Goal: Task Accomplishment & Management: Complete application form

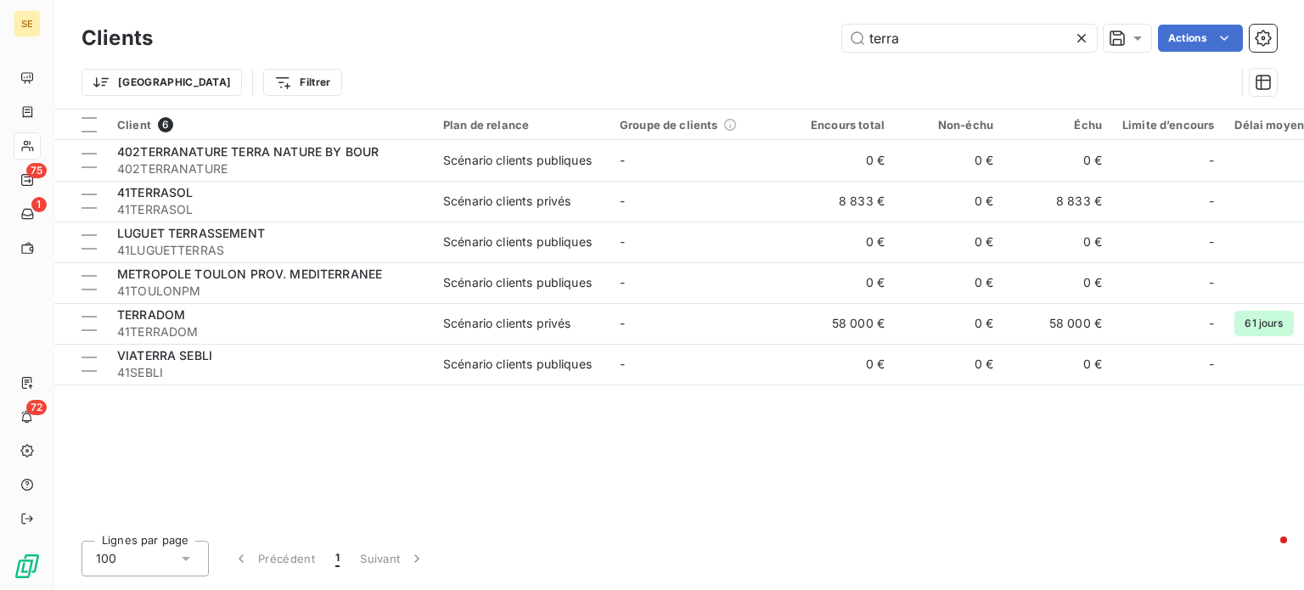
drag, startPoint x: 920, startPoint y: 40, endPoint x: 802, endPoint y: 42, distance: 118.0
click at [804, 42] on div "terra Actions" at bounding box center [724, 38] width 1103 height 27
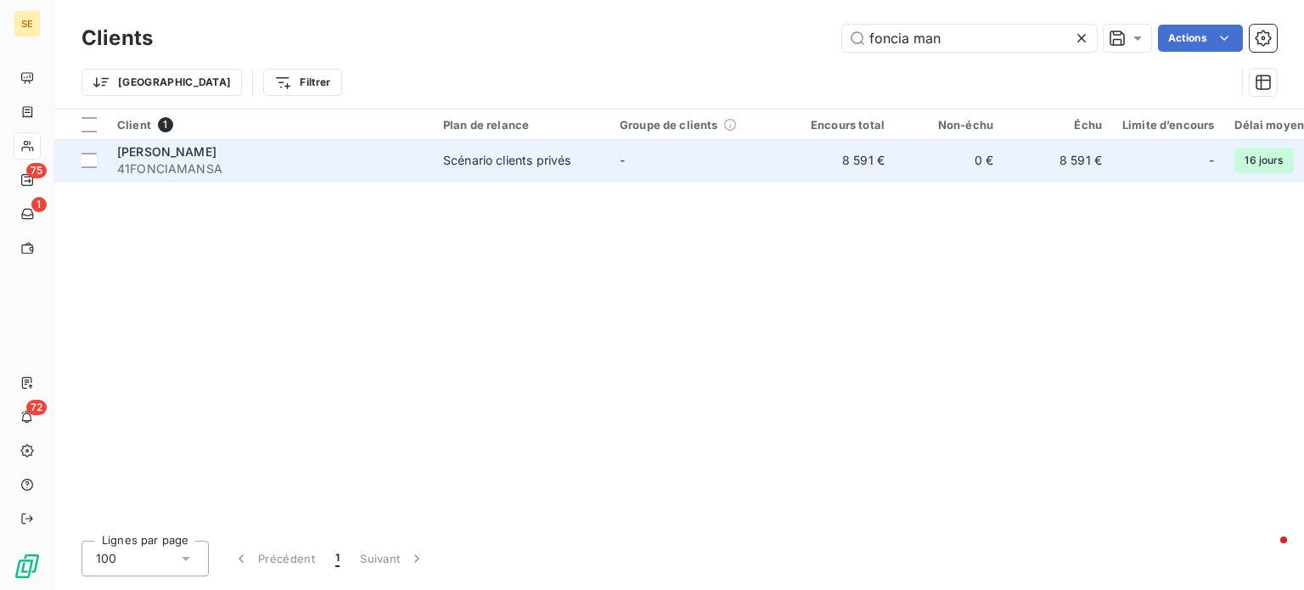
type input "foncia man"
click at [192, 155] on span "[PERSON_NAME]" at bounding box center [166, 151] width 99 height 14
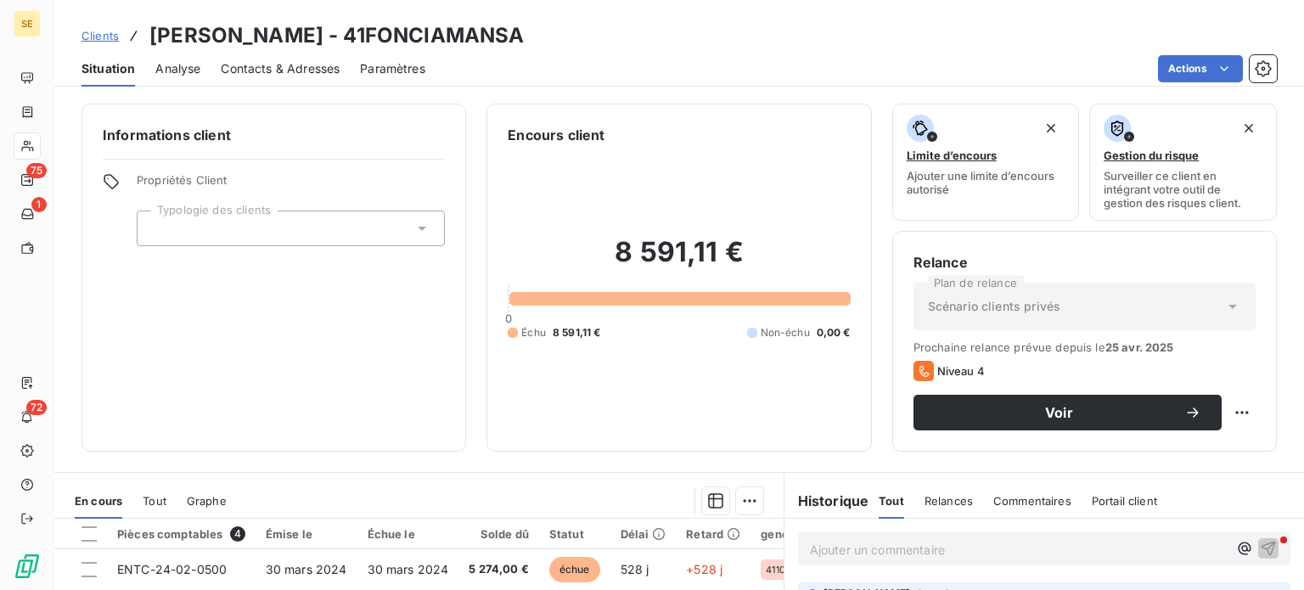
click at [312, 76] on span "Contacts & Adresses" at bounding box center [280, 68] width 119 height 17
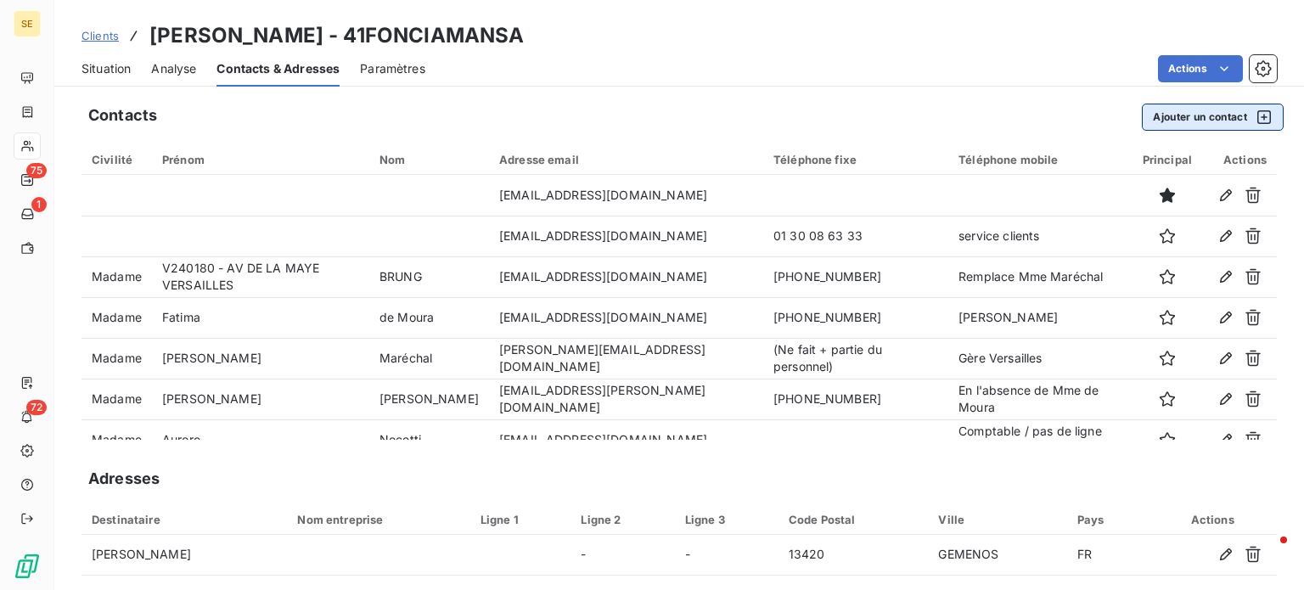
click at [1154, 117] on button "Ajouter un contact" at bounding box center [1213, 117] width 142 height 27
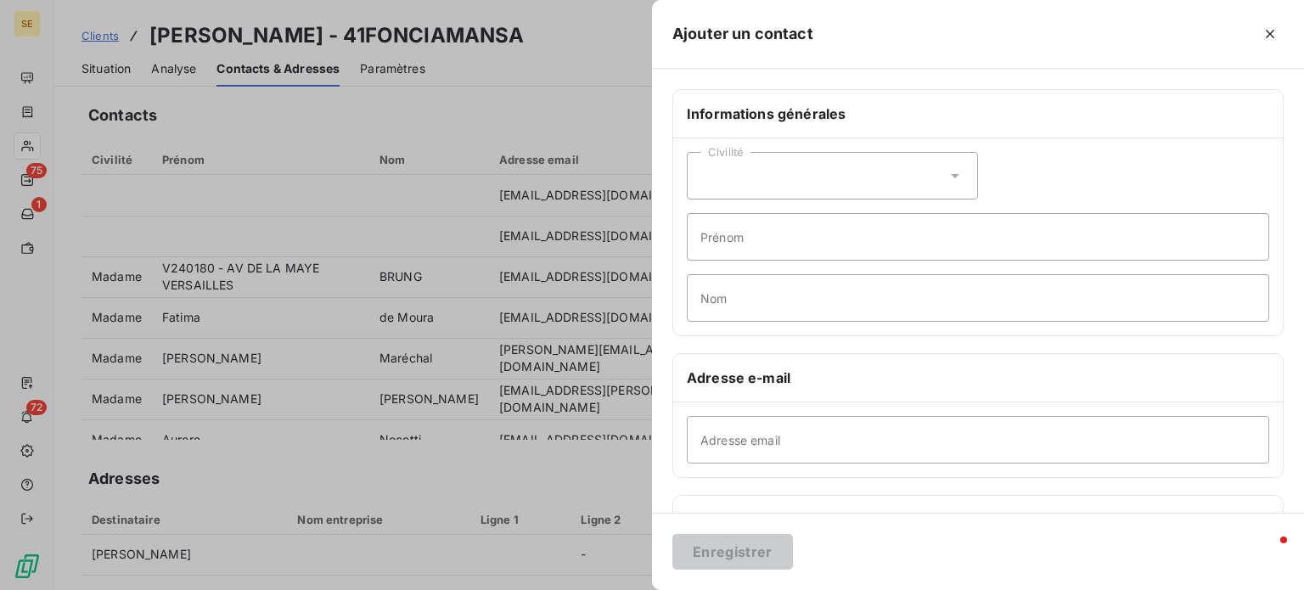
click at [951, 174] on icon at bounding box center [955, 176] width 8 height 4
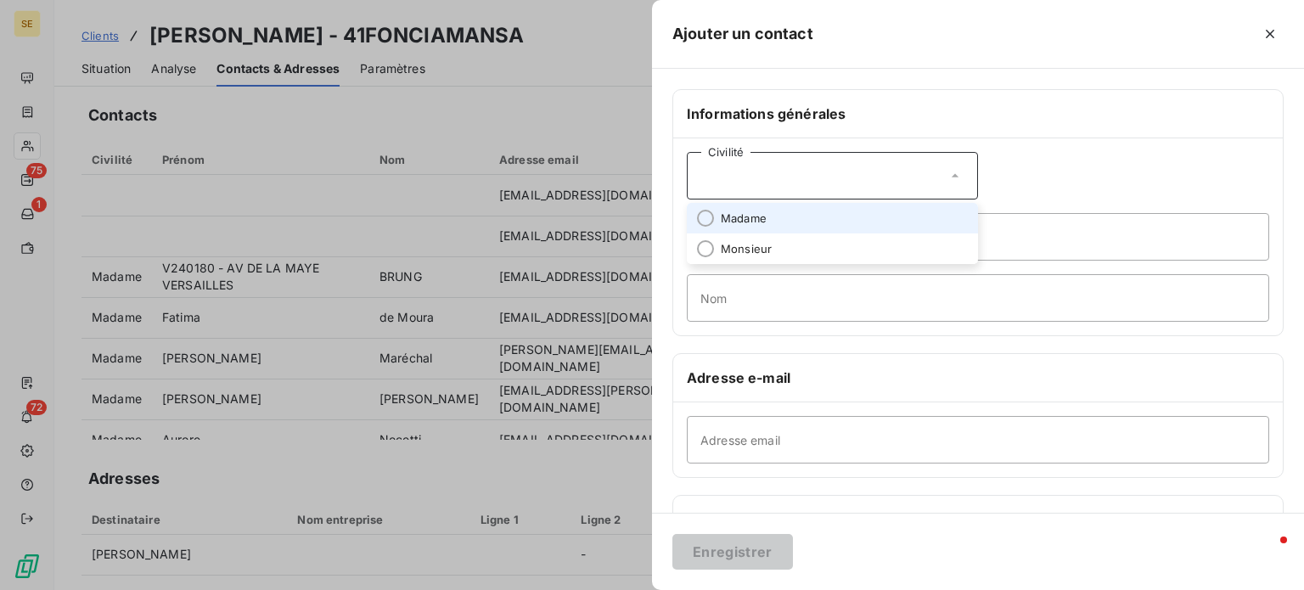
click at [771, 217] on li "Madame" at bounding box center [832, 218] width 291 height 31
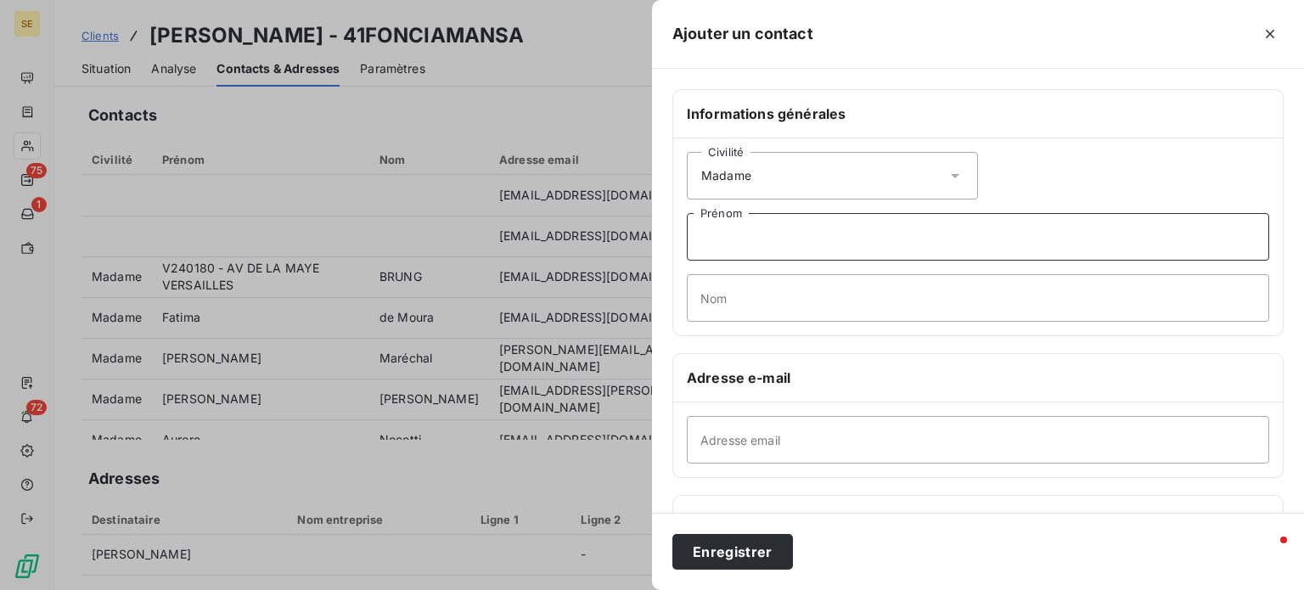
click at [759, 242] on input "Prénom" at bounding box center [978, 237] width 582 height 48
type input "[PERSON_NAME]"
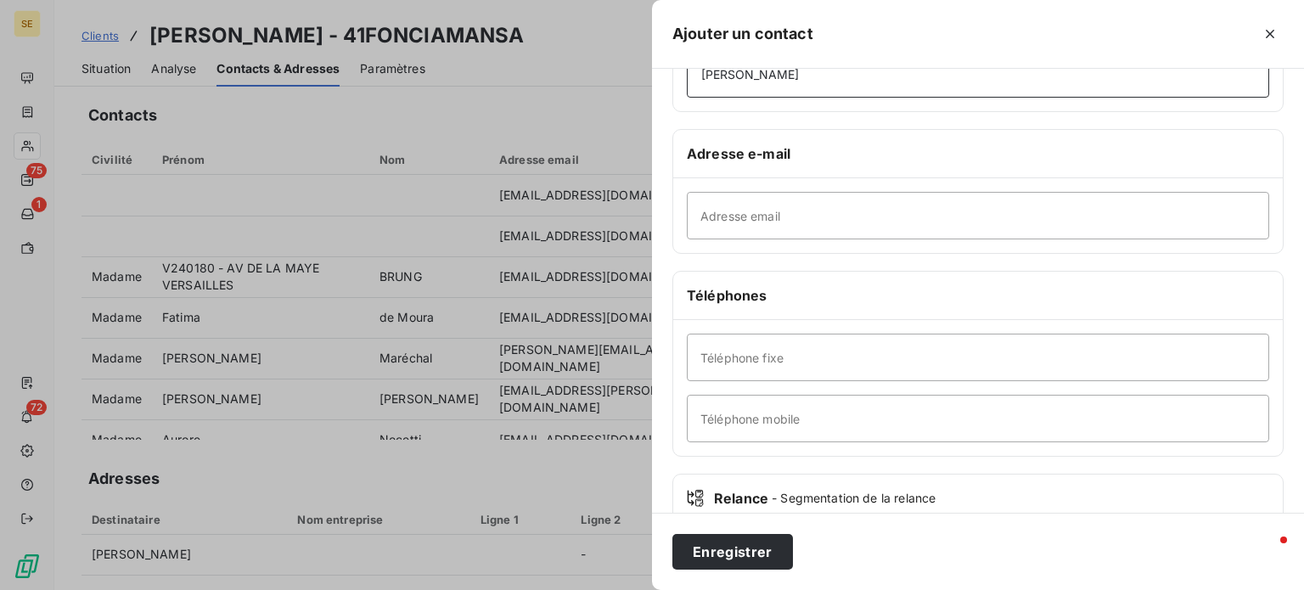
scroll to position [255, 0]
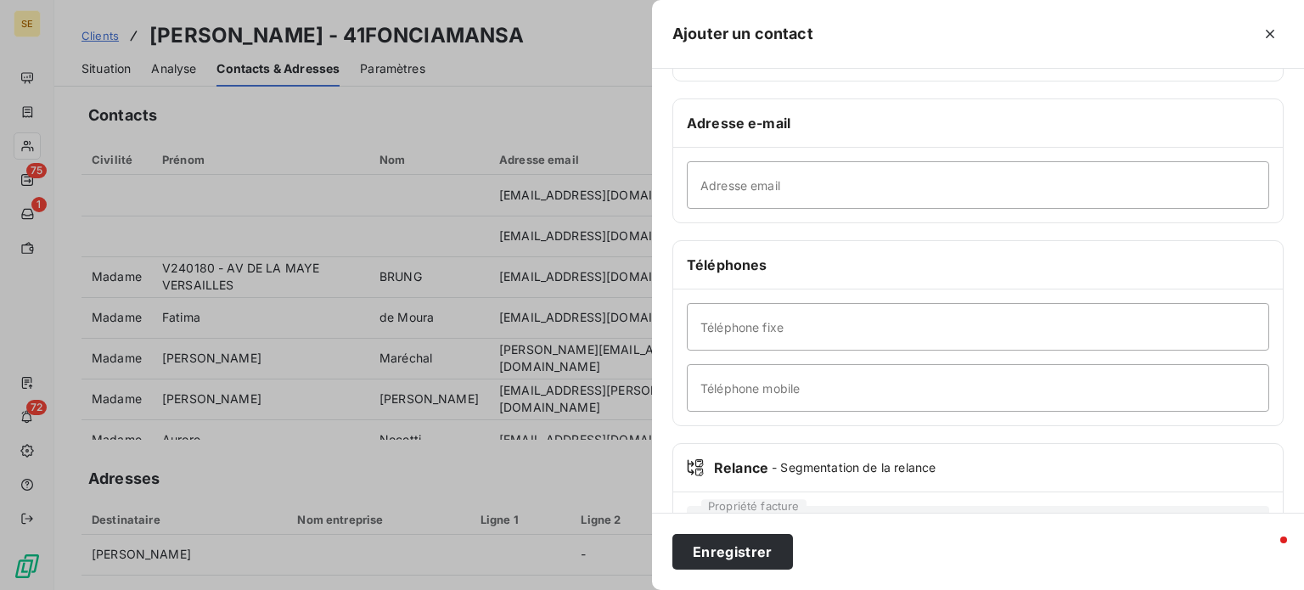
type input "[PERSON_NAME]"
click at [789, 189] on input "Adresse email" at bounding box center [978, 185] width 582 height 48
paste input "[PERSON_NAME][EMAIL_ADDRESS][DOMAIN_NAME]"
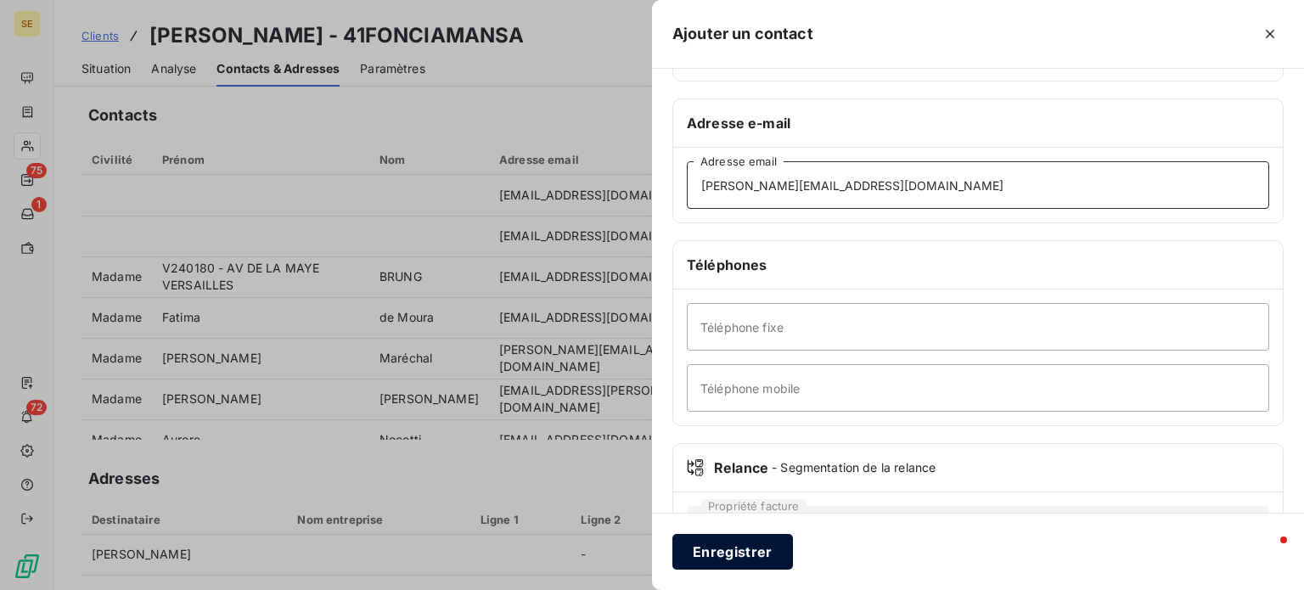
type input "[PERSON_NAME][EMAIL_ADDRESS][DOMAIN_NAME]"
click at [722, 549] on button "Enregistrer" at bounding box center [732, 552] width 121 height 36
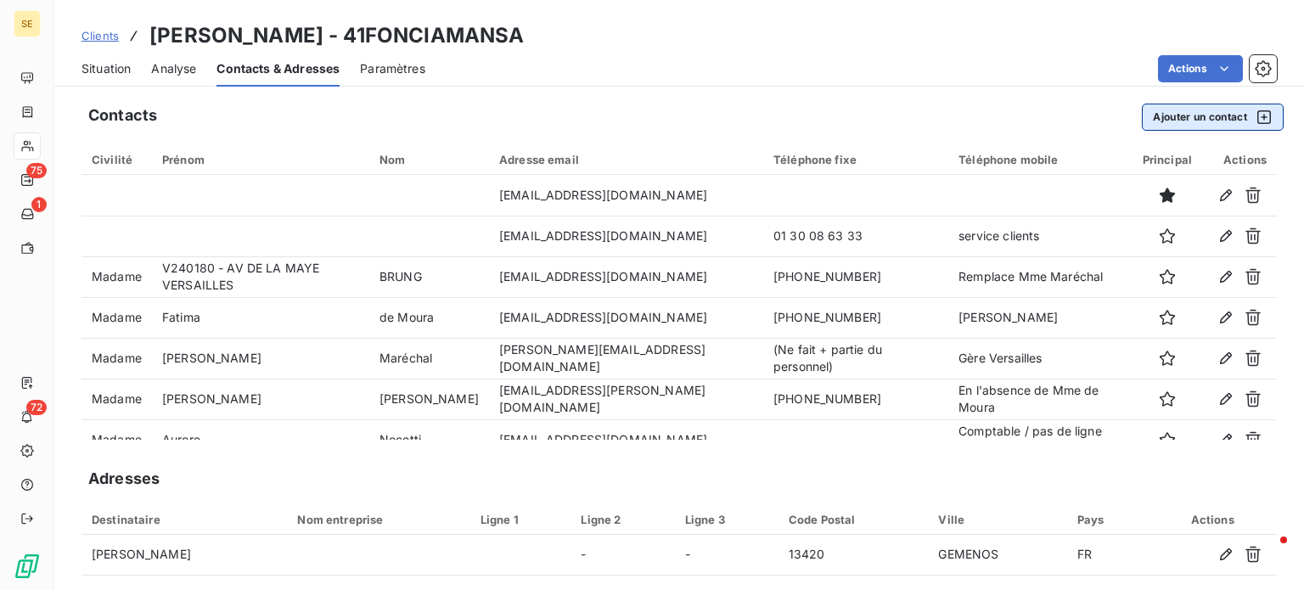
click at [1142, 115] on button "Ajouter un contact" at bounding box center [1213, 117] width 142 height 27
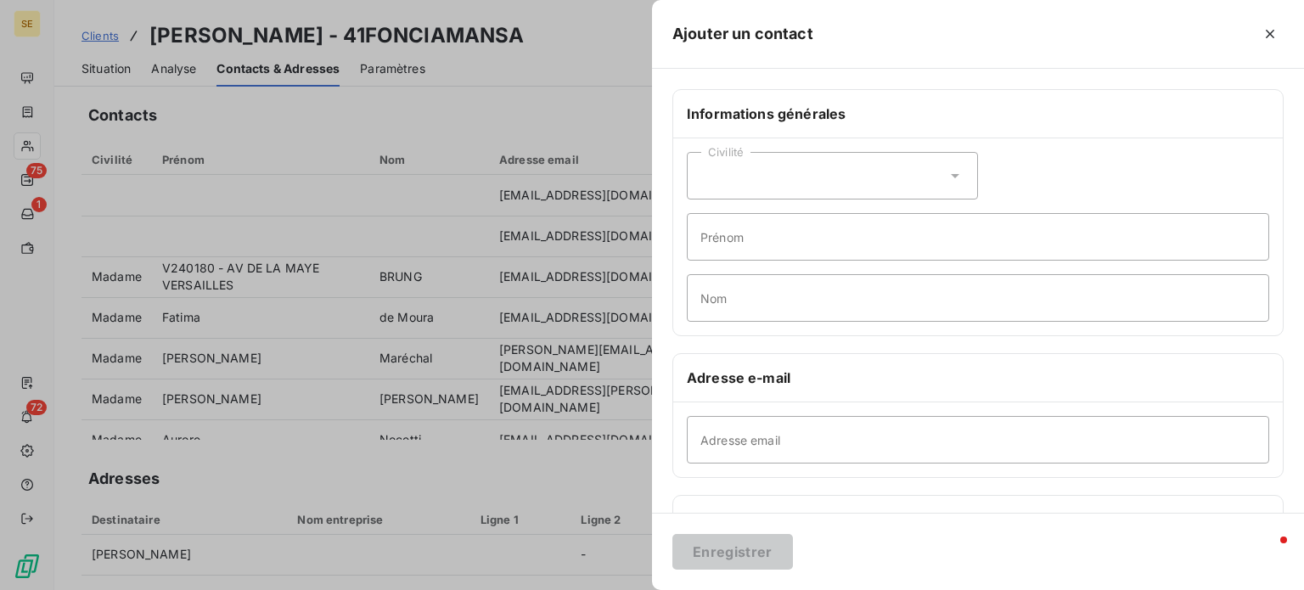
click at [949, 171] on icon at bounding box center [954, 175] width 17 height 17
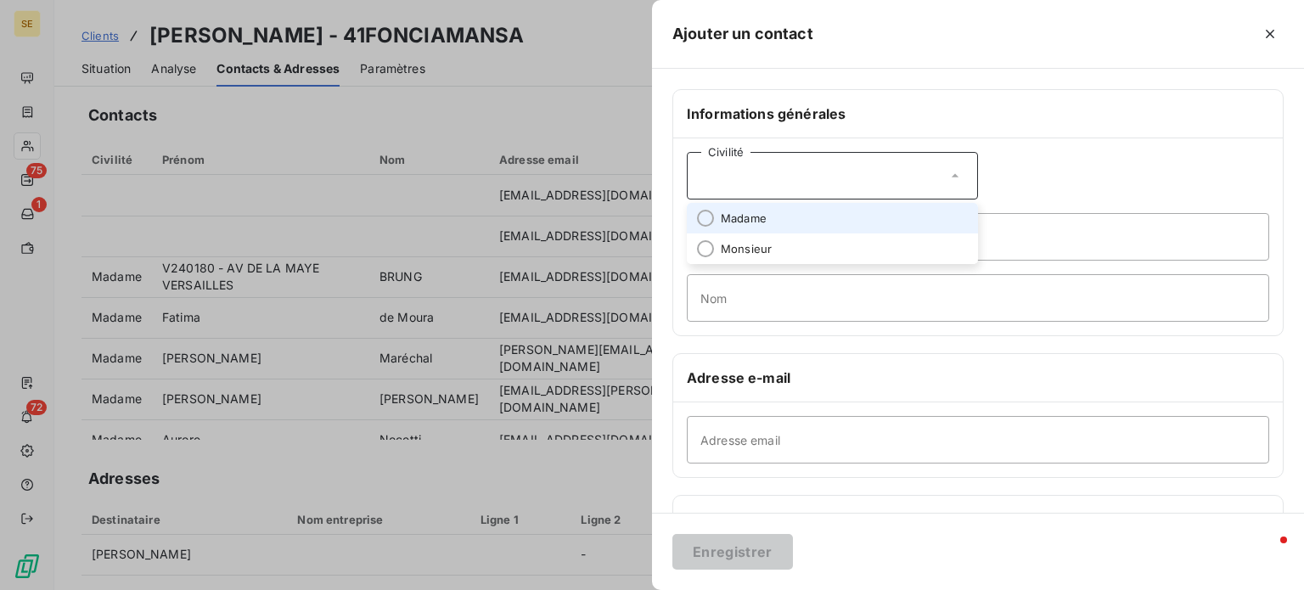
click at [767, 211] on li "Madame" at bounding box center [832, 218] width 291 height 31
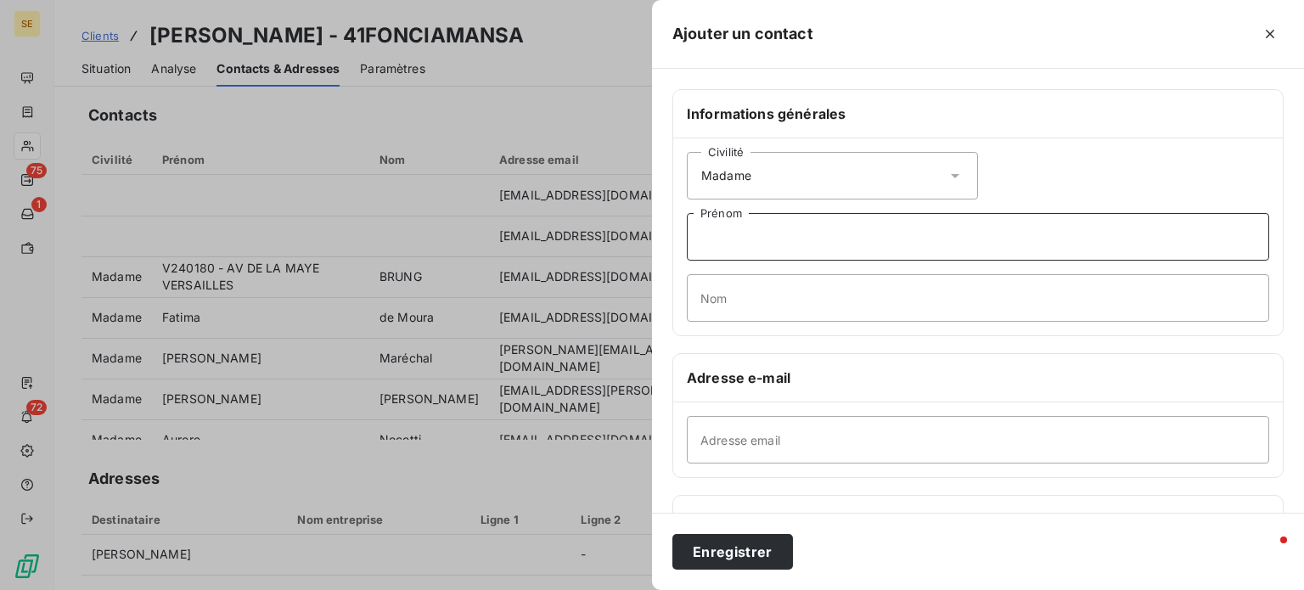
click at [795, 233] on input "Prénom" at bounding box center [978, 237] width 582 height 48
type input "l"
type input "[PERSON_NAME]"
type input "G"
type input "BELLIARD"
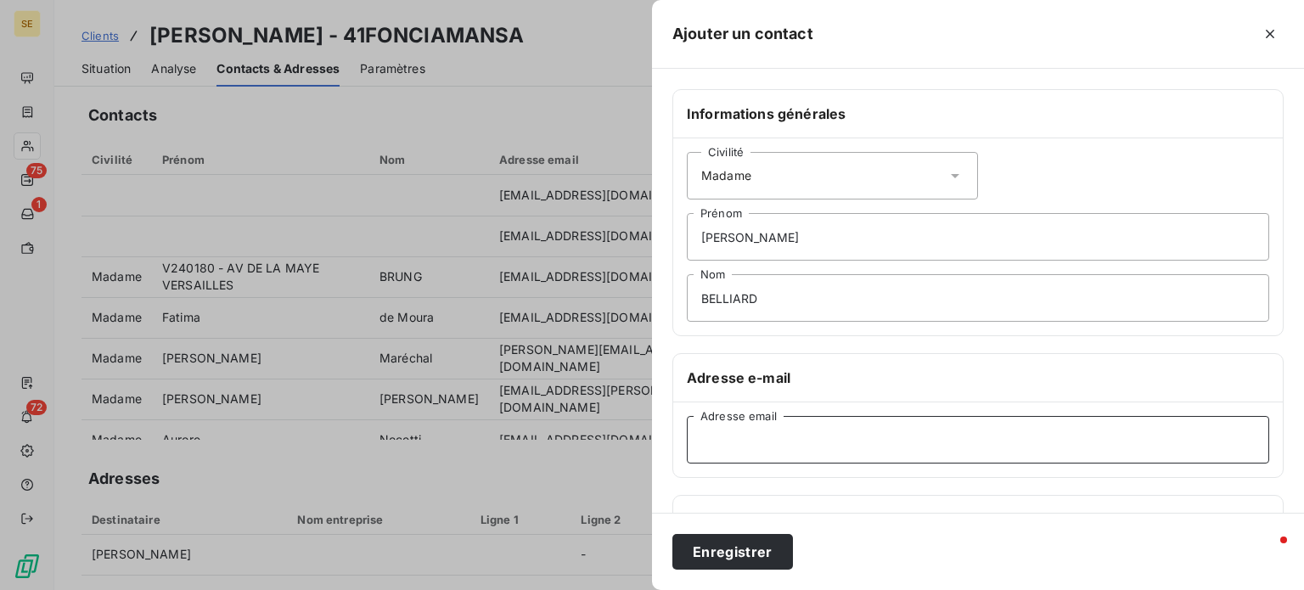
drag, startPoint x: 823, startPoint y: 434, endPoint x: 814, endPoint y: 431, distance: 8.9
click at [823, 434] on input "Adresse email" at bounding box center [978, 440] width 582 height 48
paste input "[PERSON_NAME][EMAIL_ADDRESS][DOMAIN_NAME]"
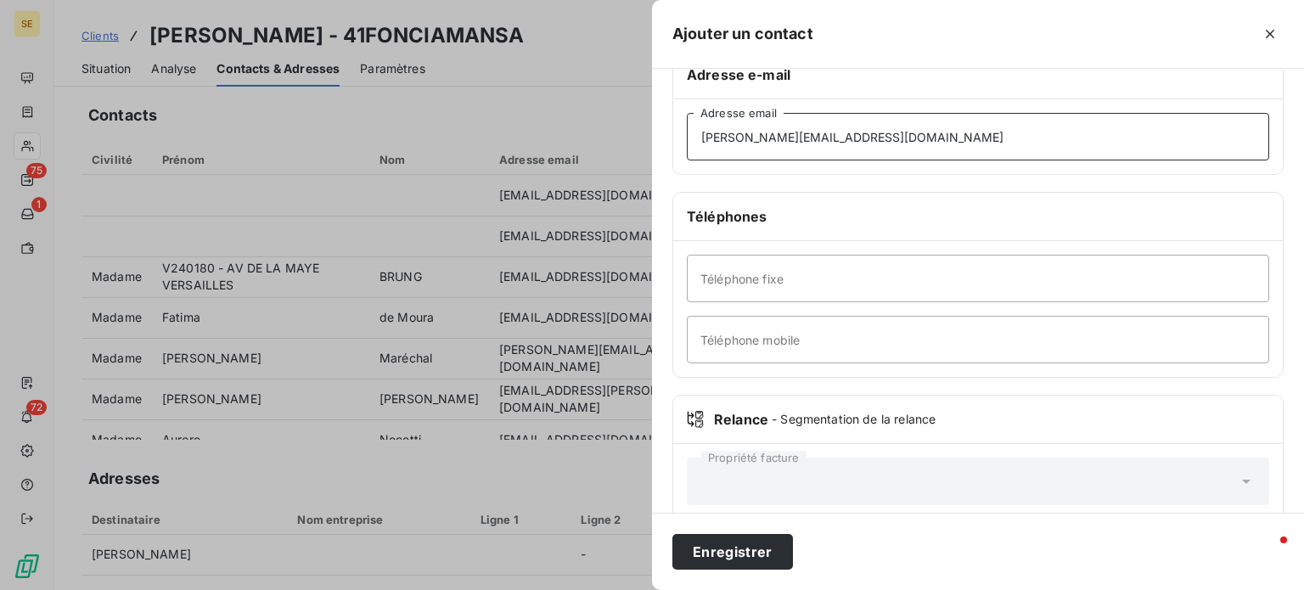
scroll to position [327, 0]
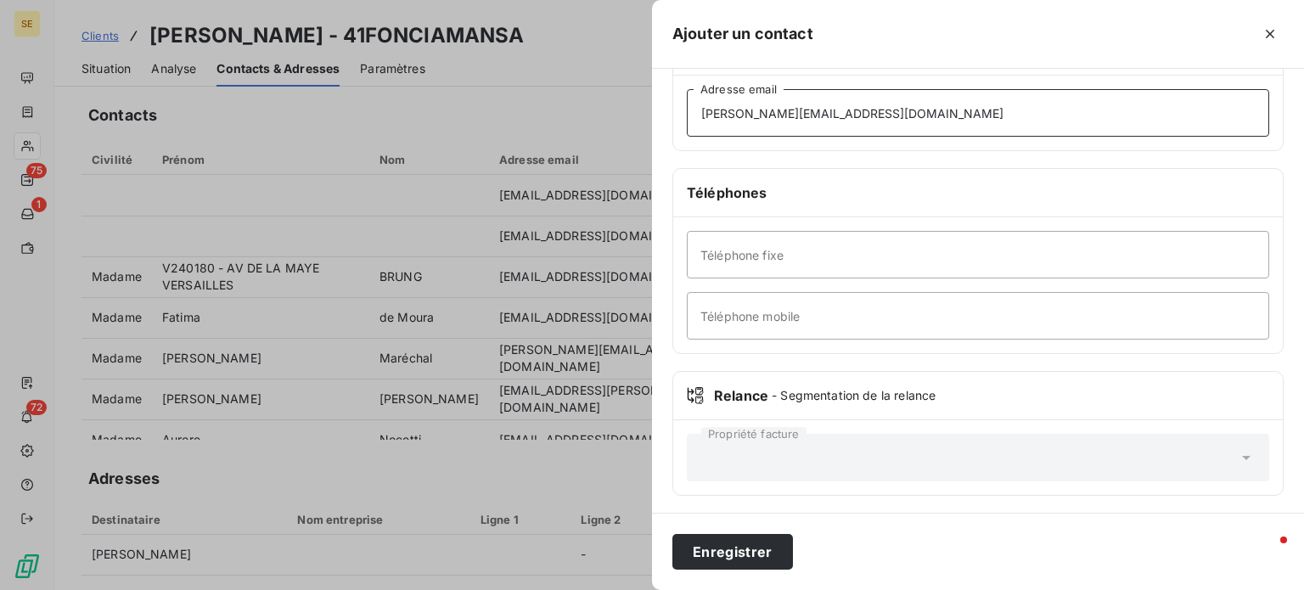
type input "[PERSON_NAME][EMAIL_ADDRESS][DOMAIN_NAME]"
click at [782, 254] on input "Téléphone fixe" at bounding box center [978, 255] width 582 height 48
drag, startPoint x: 722, startPoint y: 322, endPoint x: 738, endPoint y: 312, distance: 18.6
click at [722, 322] on input "Téléphone mobile" at bounding box center [978, 316] width 582 height 48
type input "a"
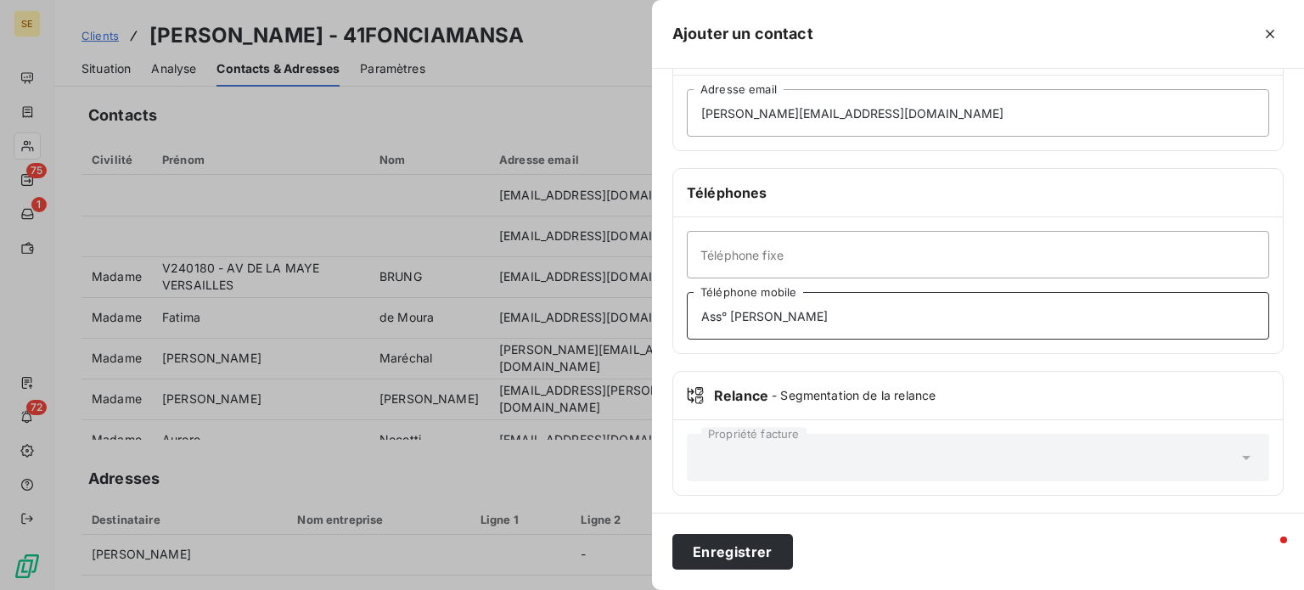
type input "Ass° [PERSON_NAME]"
click at [672, 534] on button "Enregistrer" at bounding box center [732, 552] width 121 height 36
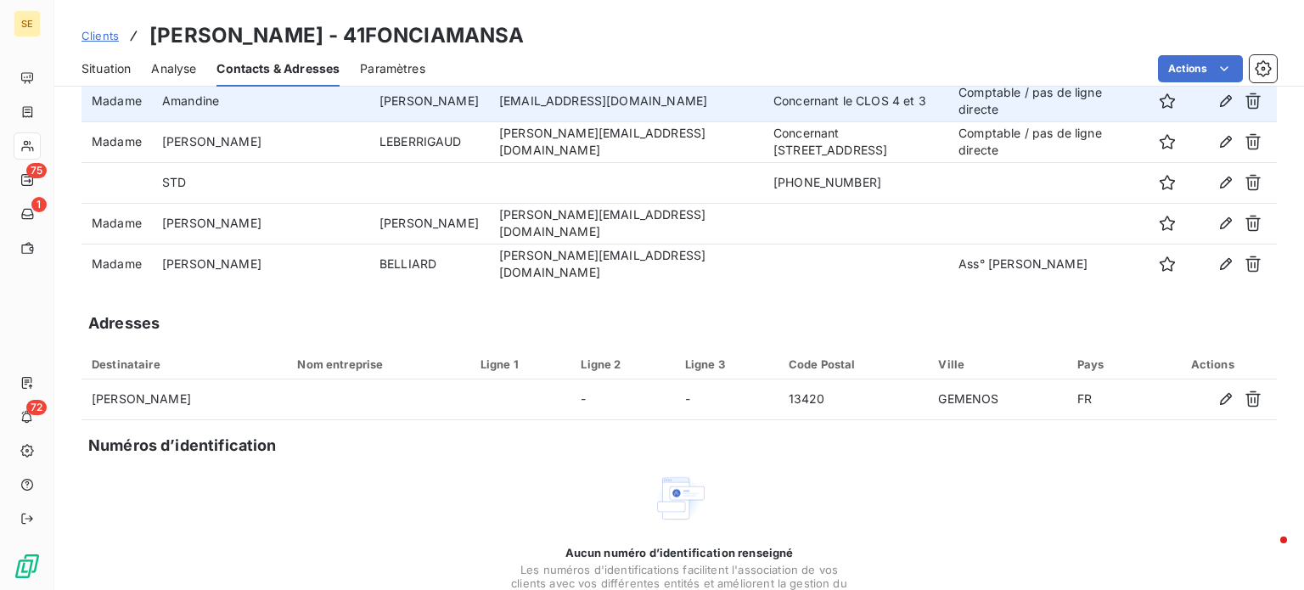
scroll to position [170, 0]
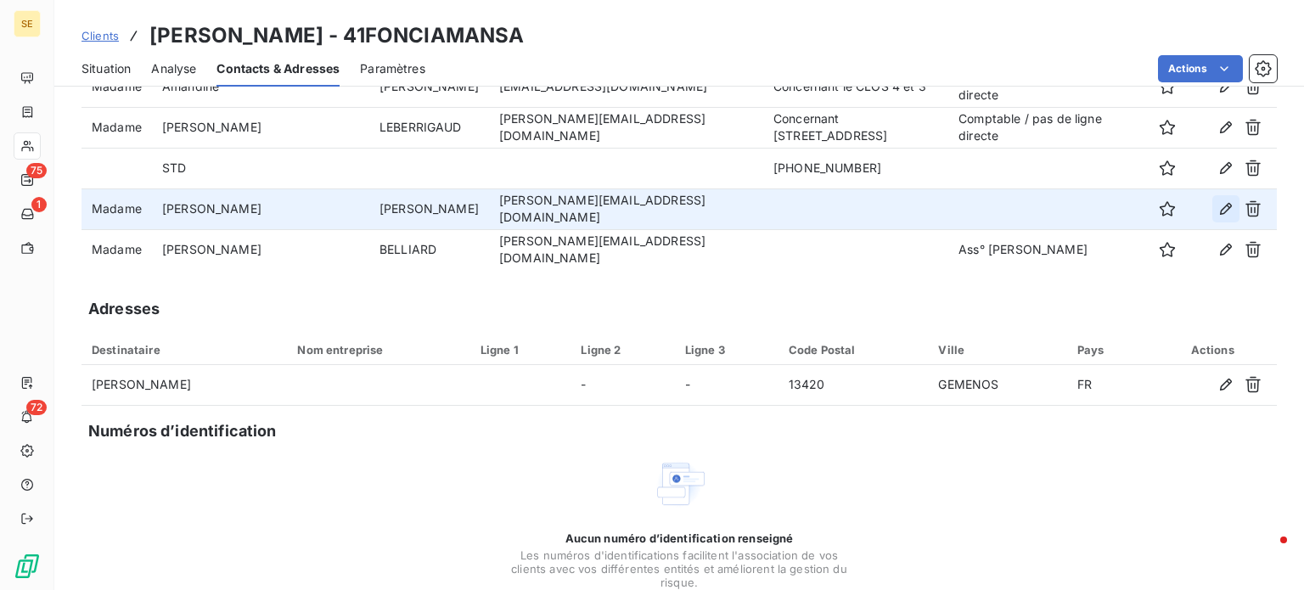
click at [1217, 210] on icon "button" at bounding box center [1225, 208] width 17 height 17
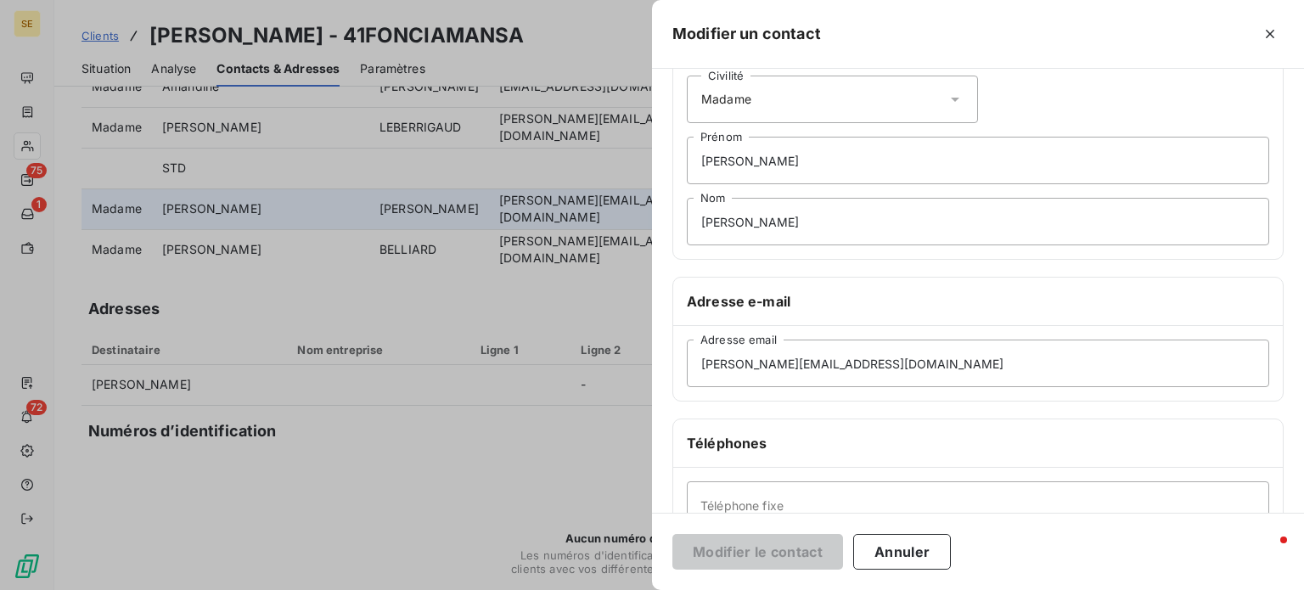
scroll to position [327, 0]
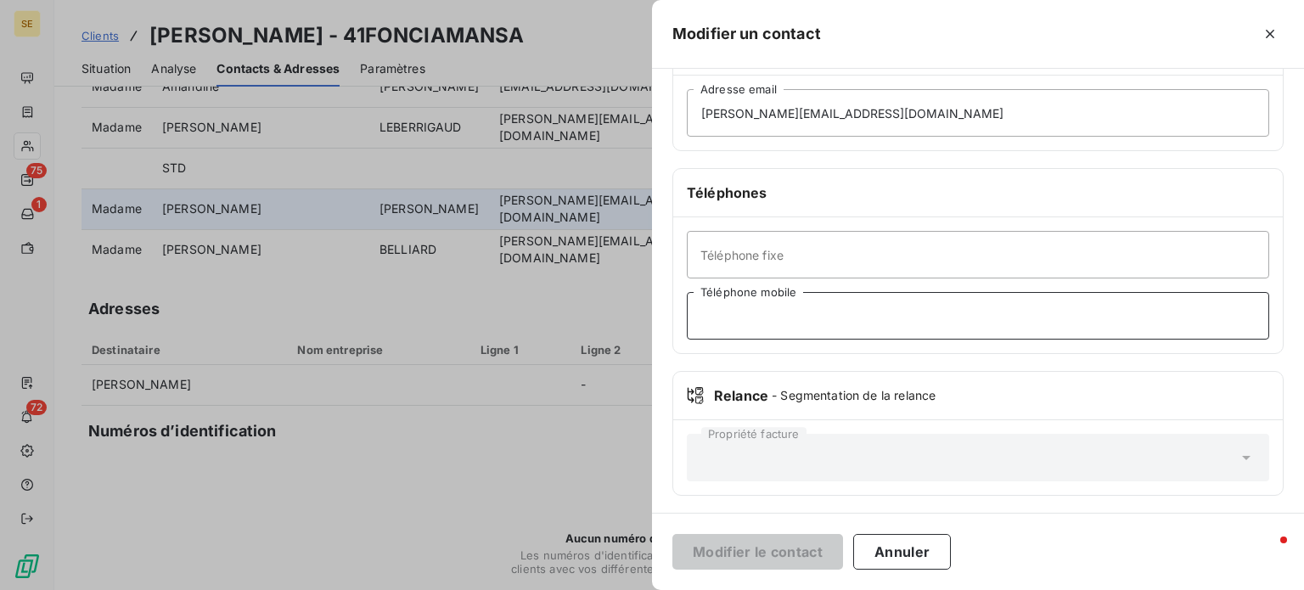
click at [772, 318] on input "Téléphone mobile" at bounding box center [978, 316] width 582 height 48
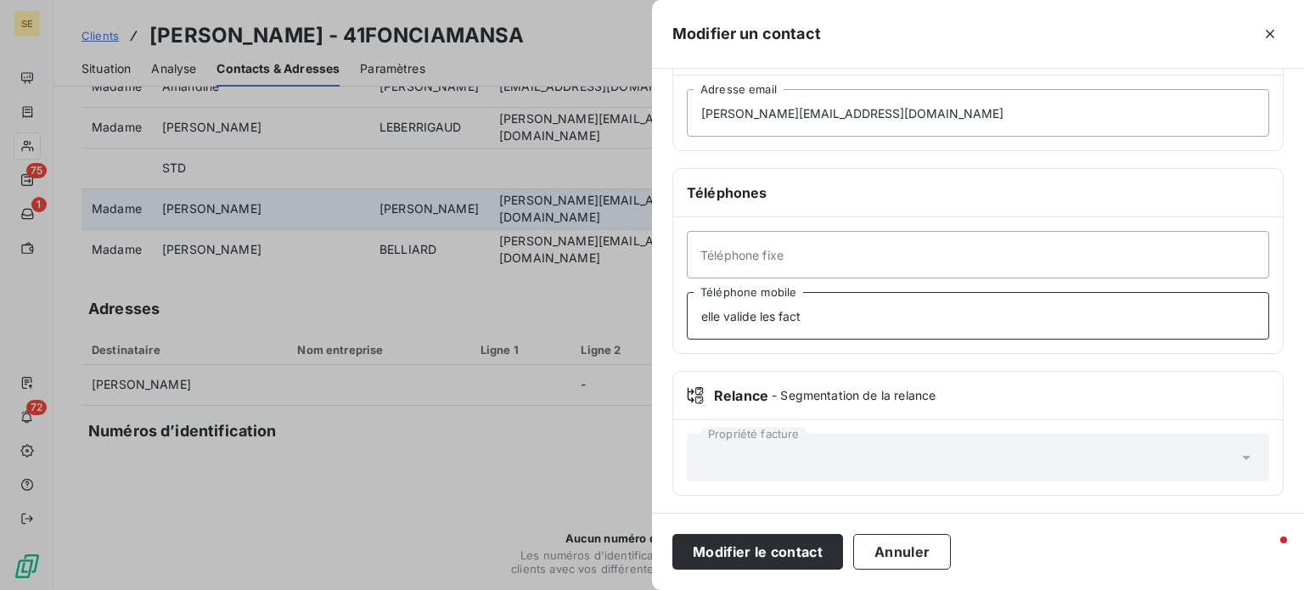
type input "elle valide les fact"
click at [672, 534] on button "Modifier le contact" at bounding box center [757, 552] width 171 height 36
